Goal: Go to known website: Access a specific website the user already knows

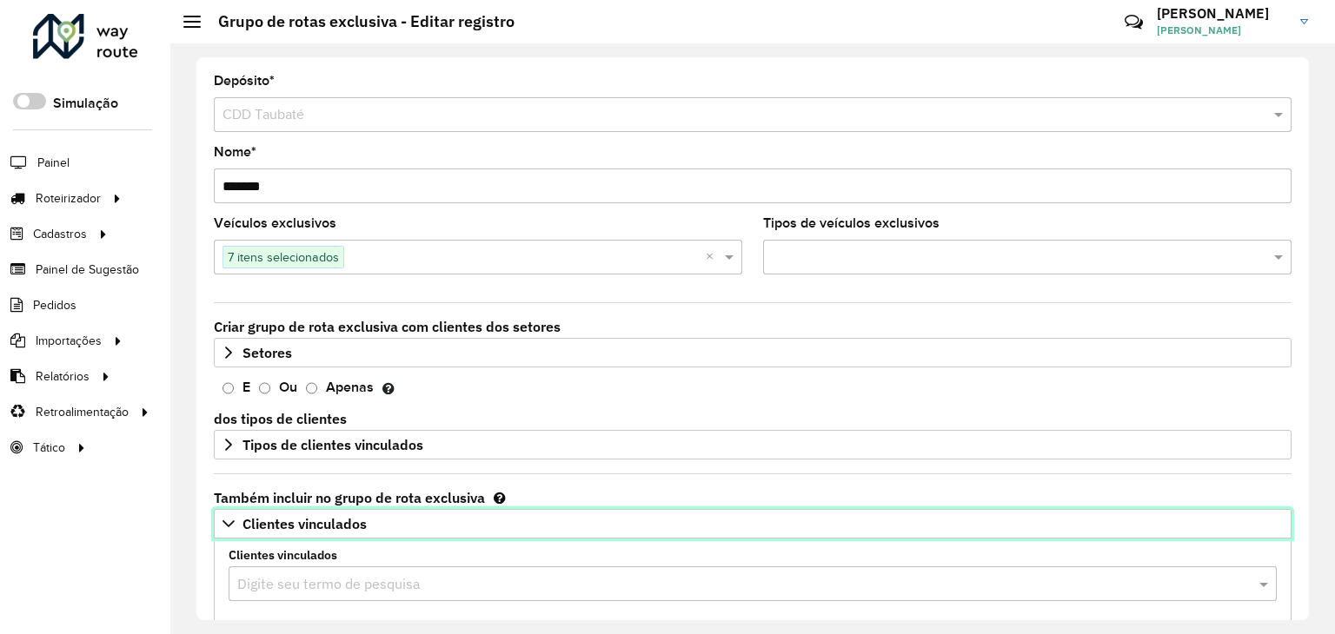
scroll to position [348, 0]
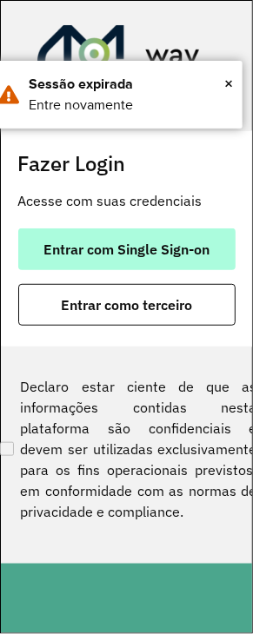
click at [90, 244] on span "Entrar com Single Sign-on" at bounding box center [126, 249] width 166 height 14
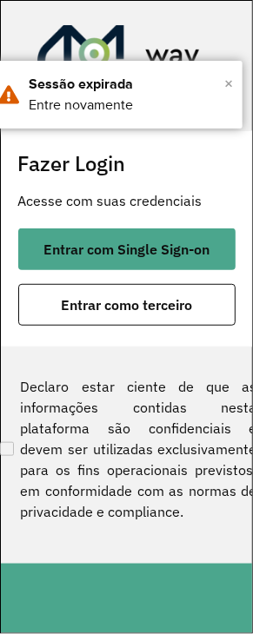
drag, startPoint x: 225, startPoint y: 89, endPoint x: 244, endPoint y: 101, distance: 22.7
click at [224, 88] on span "×" at bounding box center [228, 83] width 9 height 26
